Goal: Navigation & Orientation: Find specific page/section

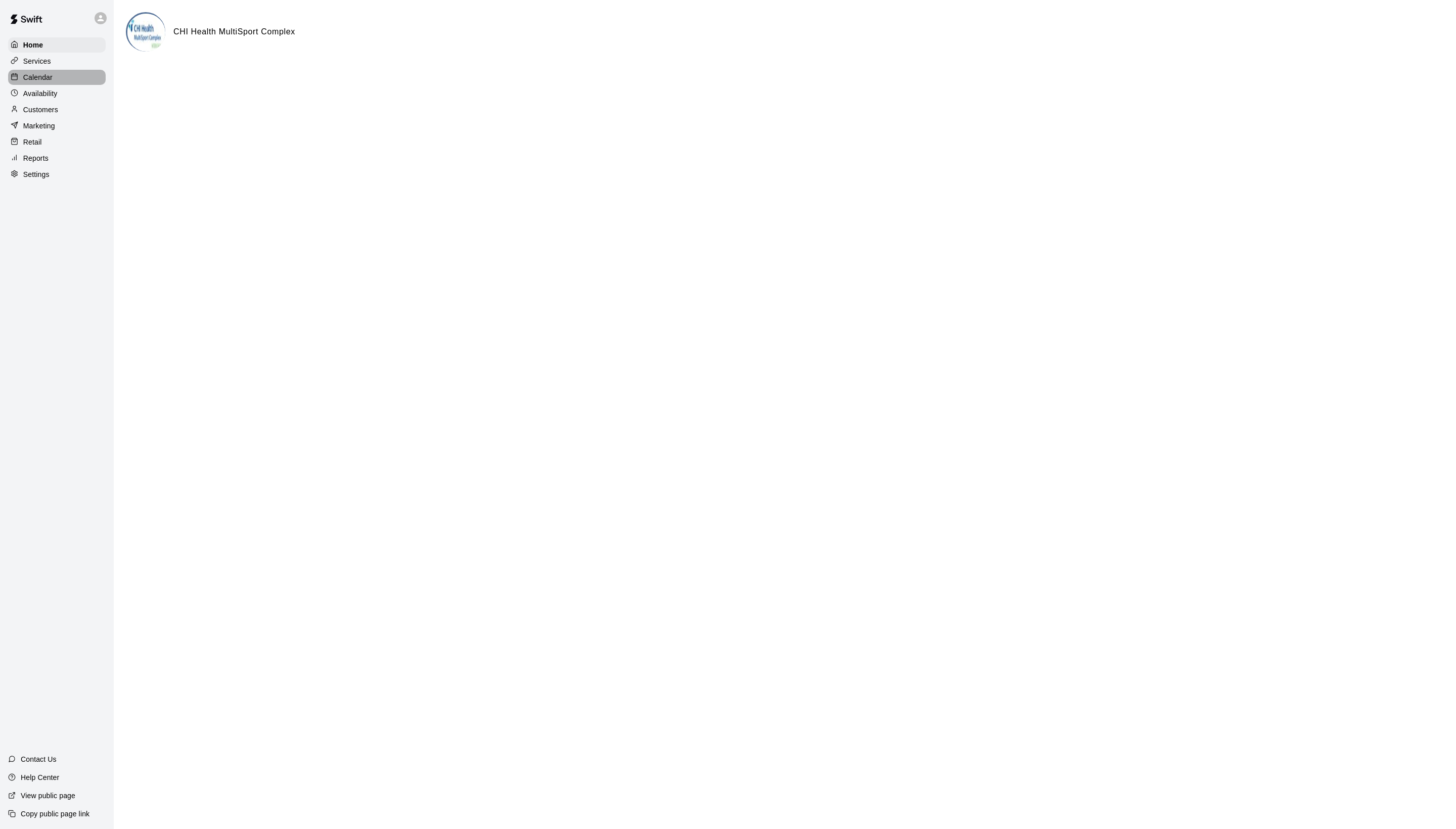
click at [75, 85] on div "Calendar" at bounding box center [56, 77] width 97 height 15
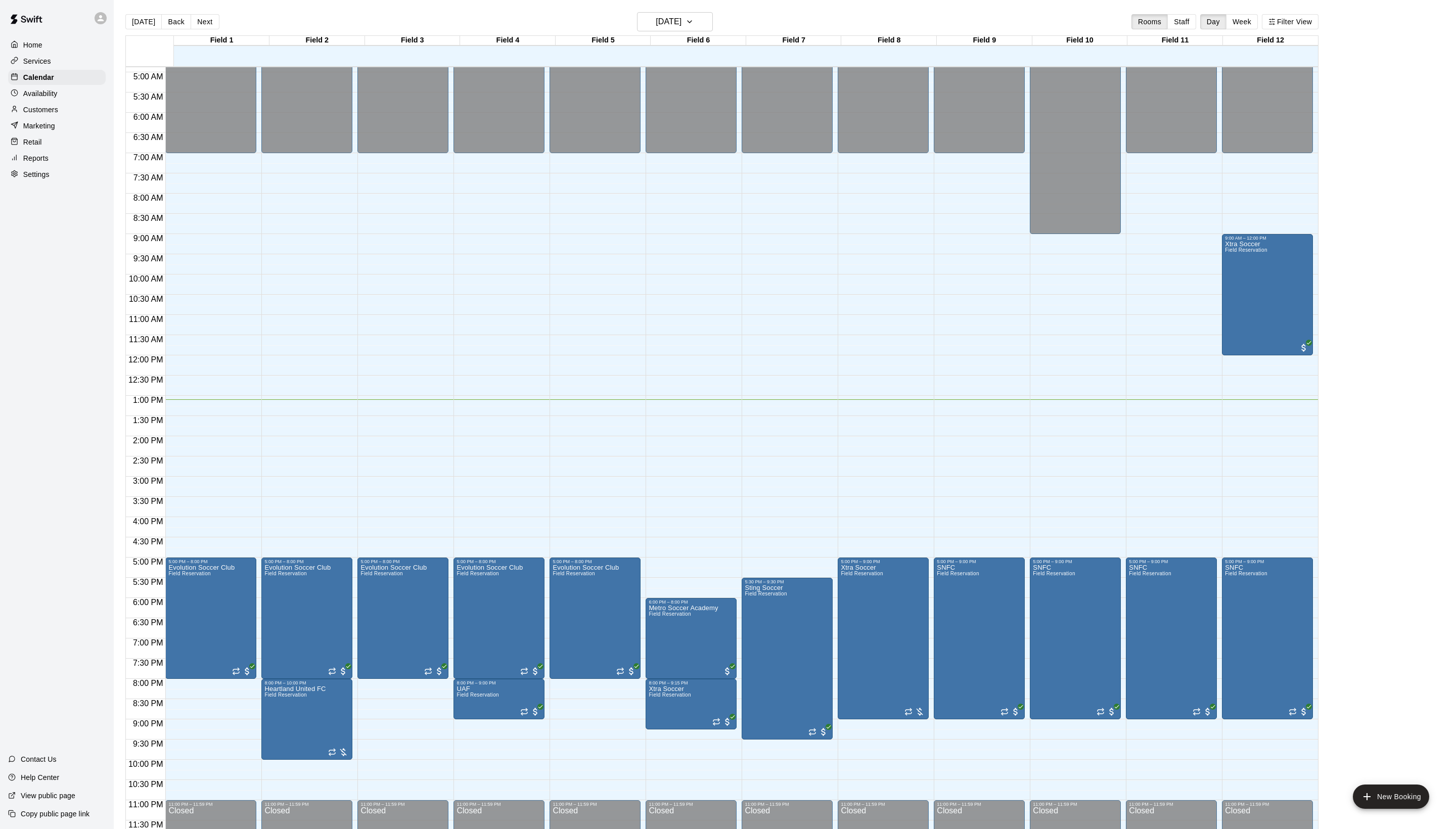
scroll to position [203, 0]
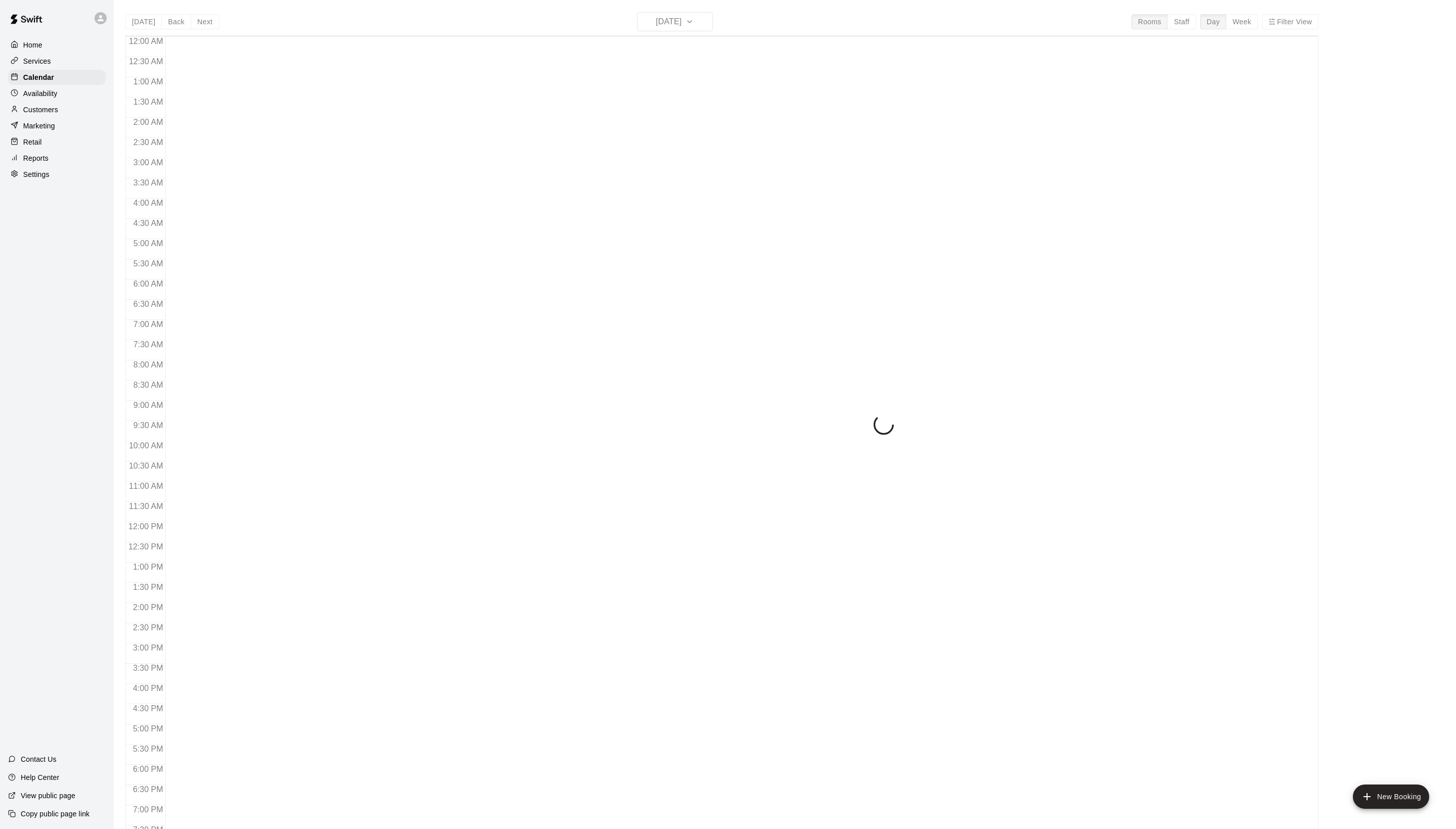
scroll to position [170, 0]
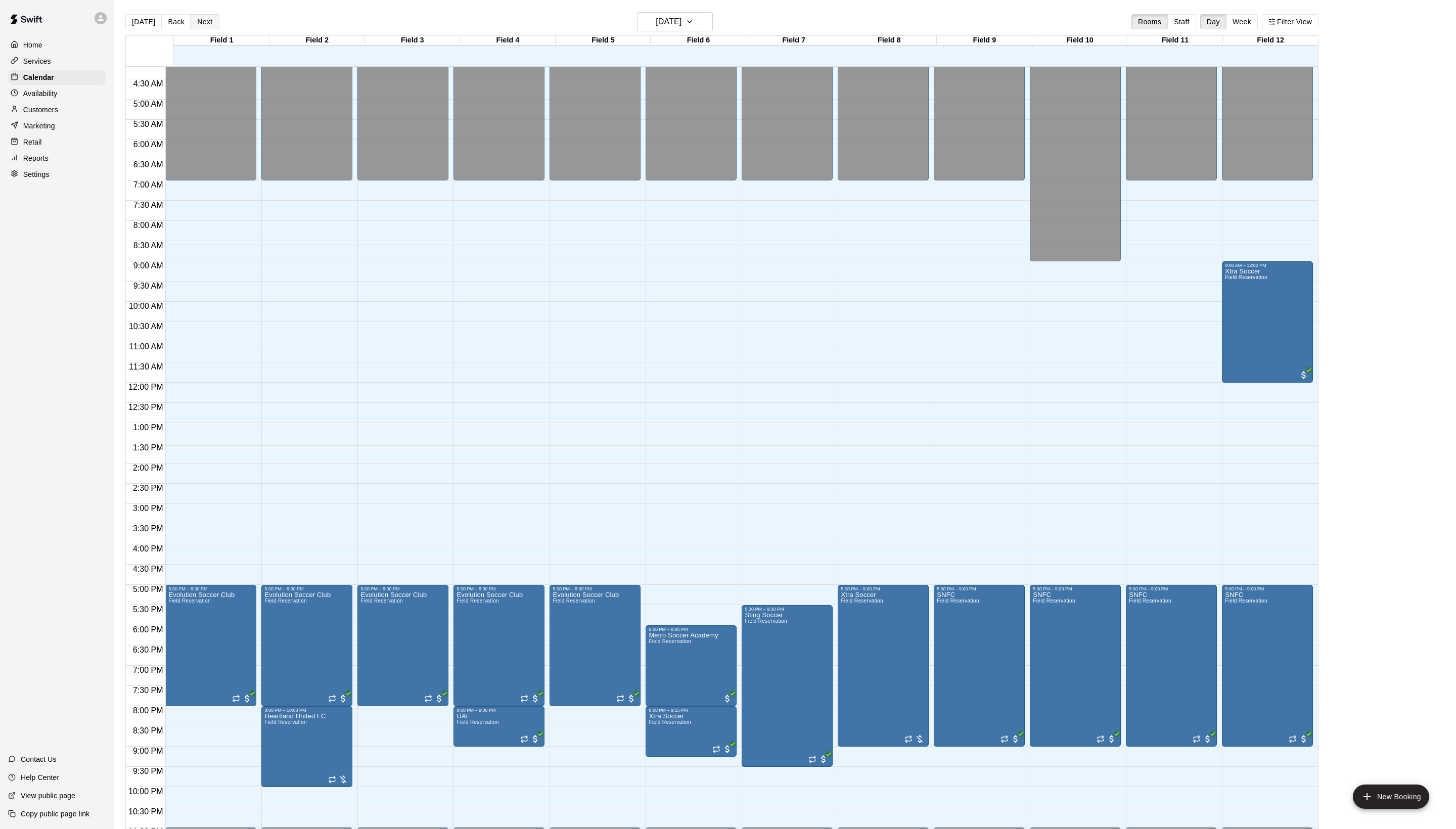
click at [219, 21] on button "Next" at bounding box center [205, 21] width 28 height 15
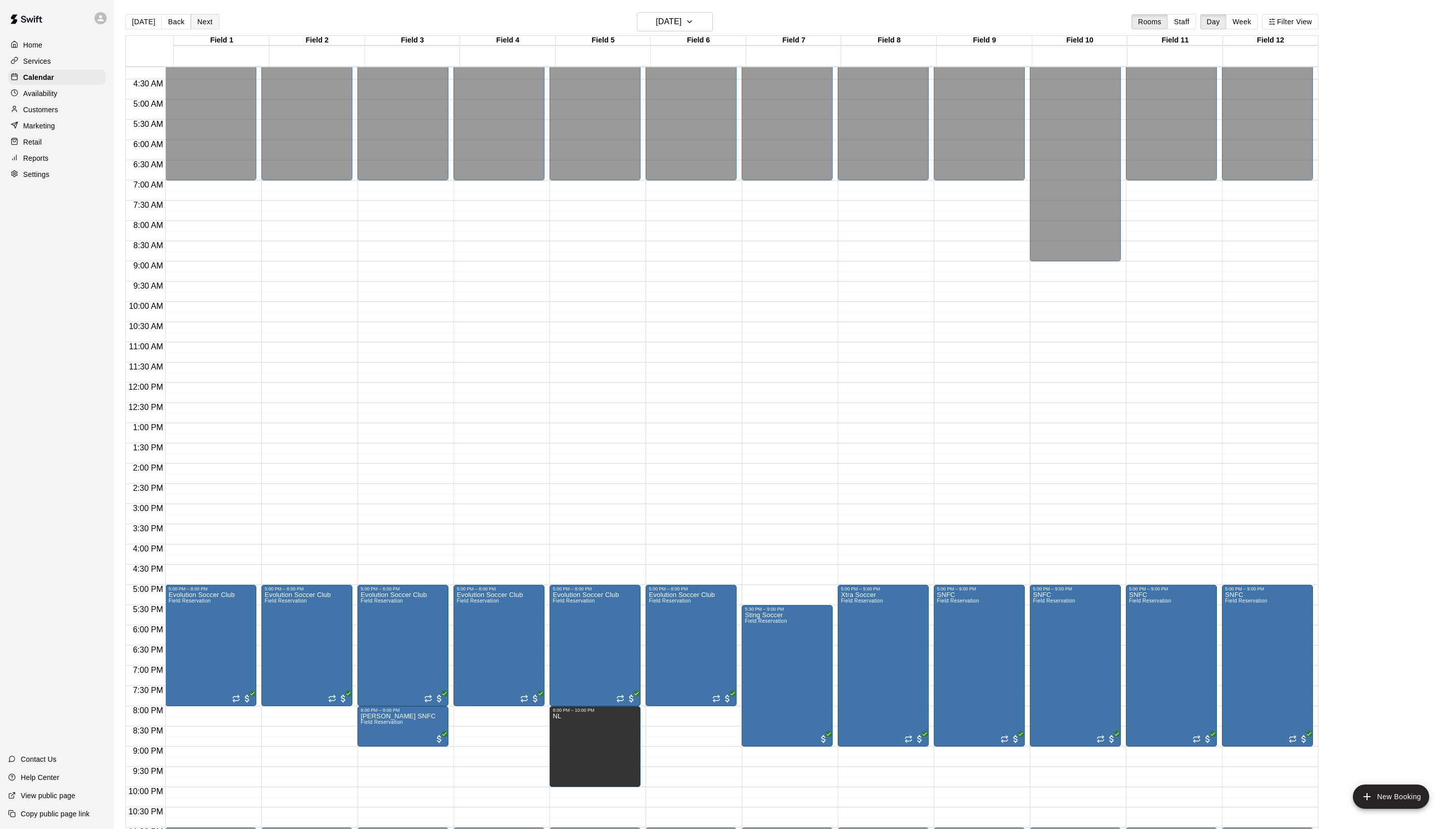
click at [219, 21] on button "Next" at bounding box center [205, 21] width 28 height 15
